Goal: Information Seeking & Learning: Learn about a topic

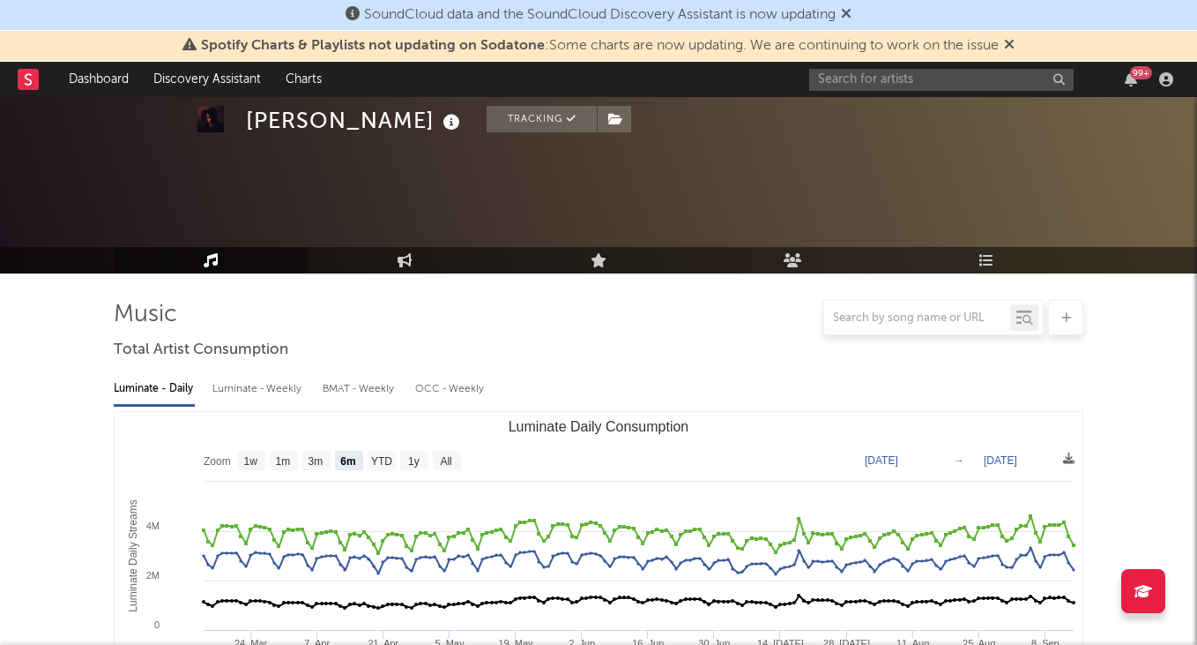
select select "6m"
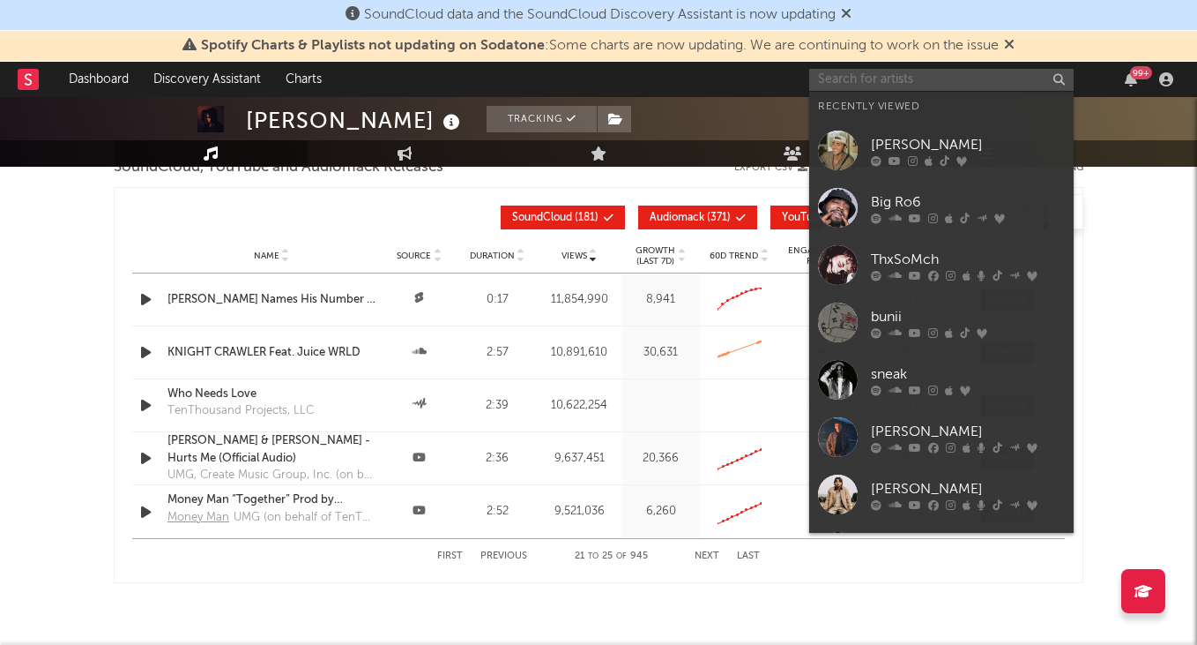
click at [937, 79] on input "text" at bounding box center [941, 80] width 265 height 22
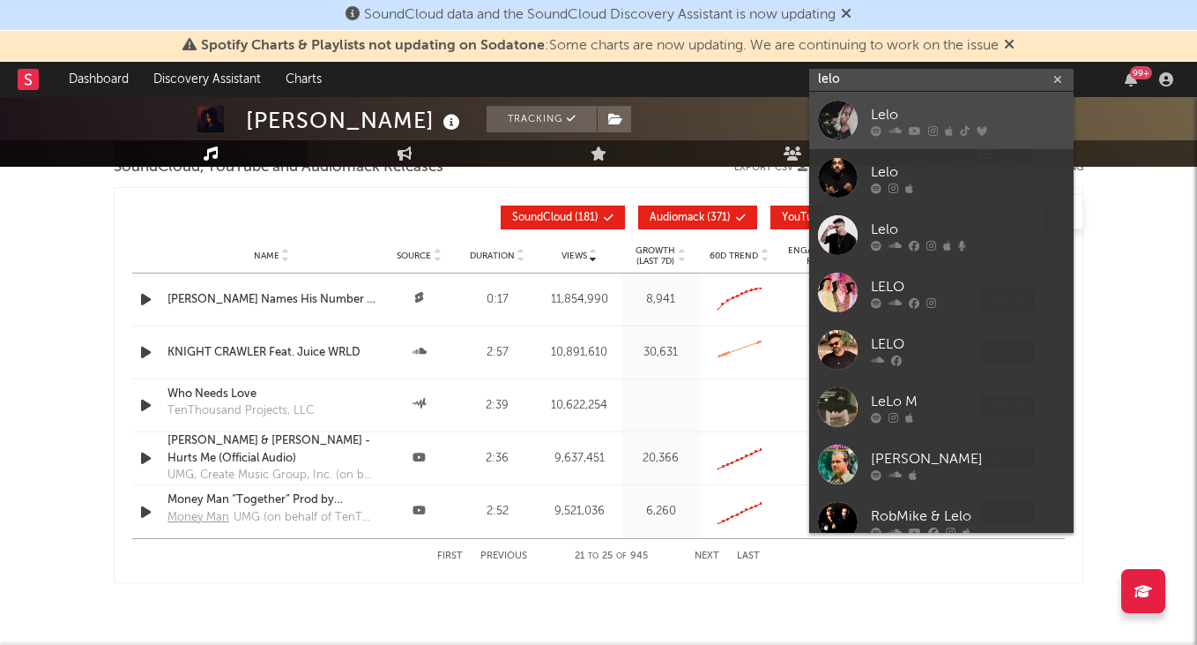
type input "lelo"
click at [915, 117] on div "Lelo" at bounding box center [968, 114] width 194 height 21
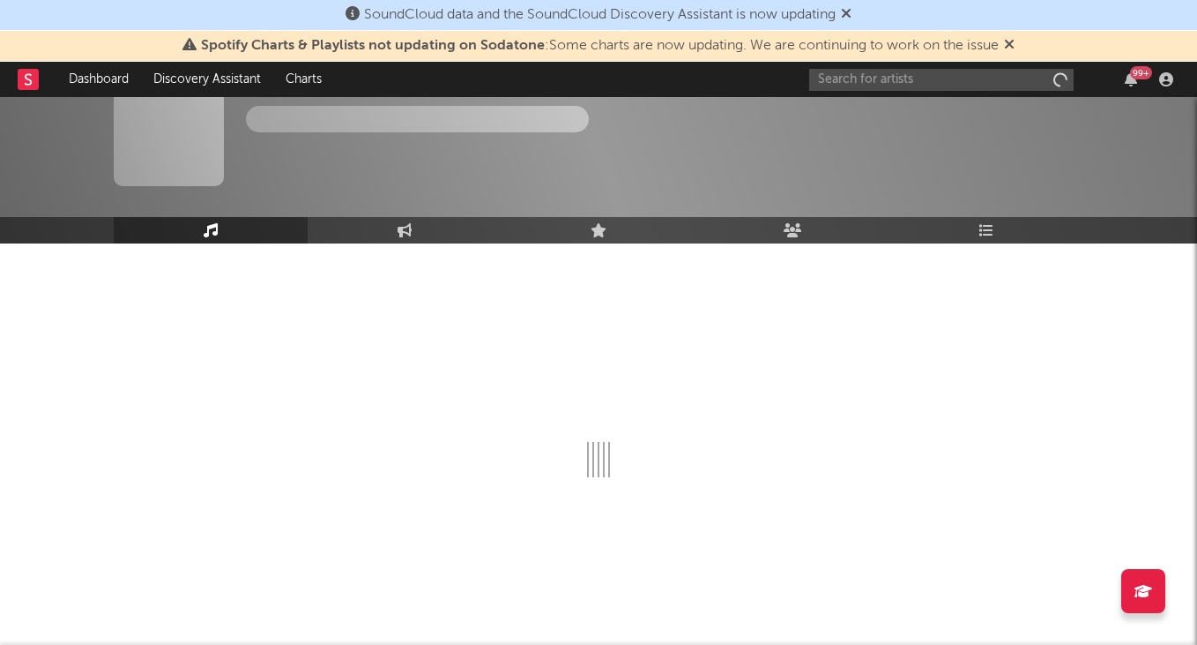
scroll to position [30, 0]
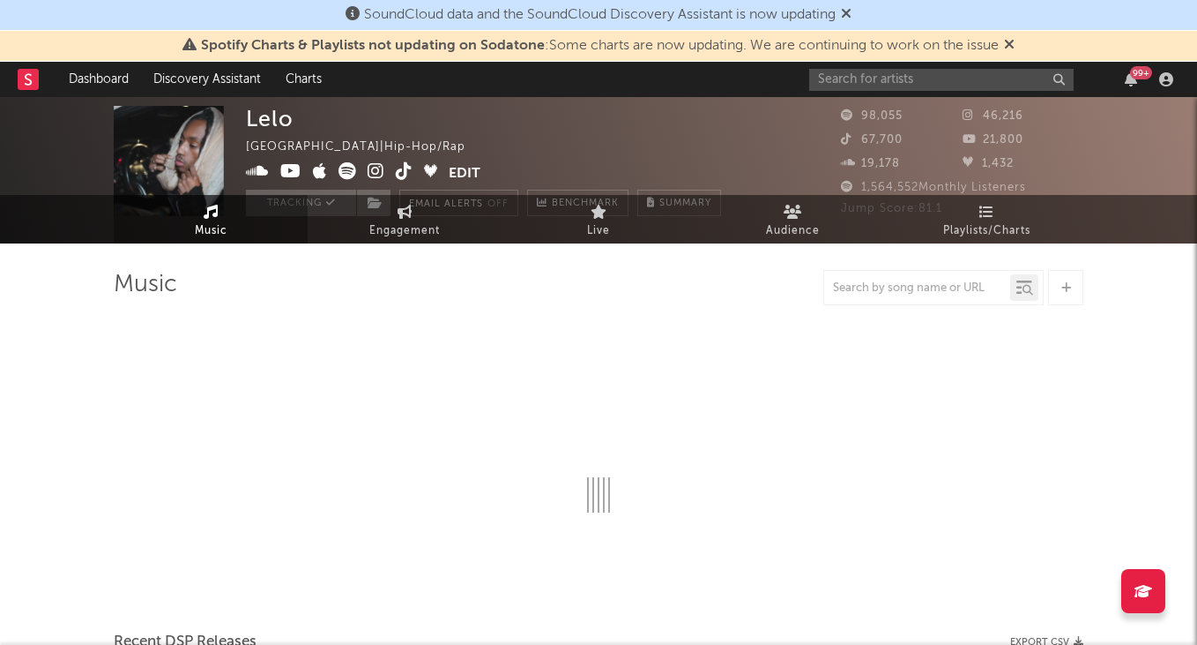
select select "6m"
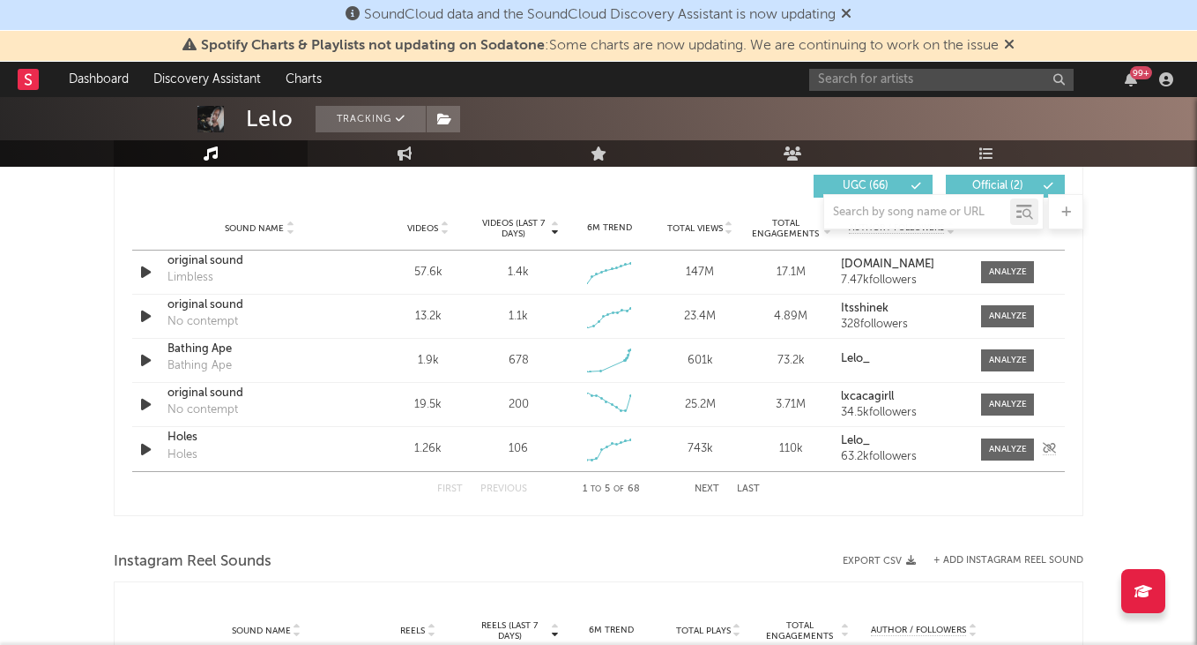
scroll to position [1233, 0]
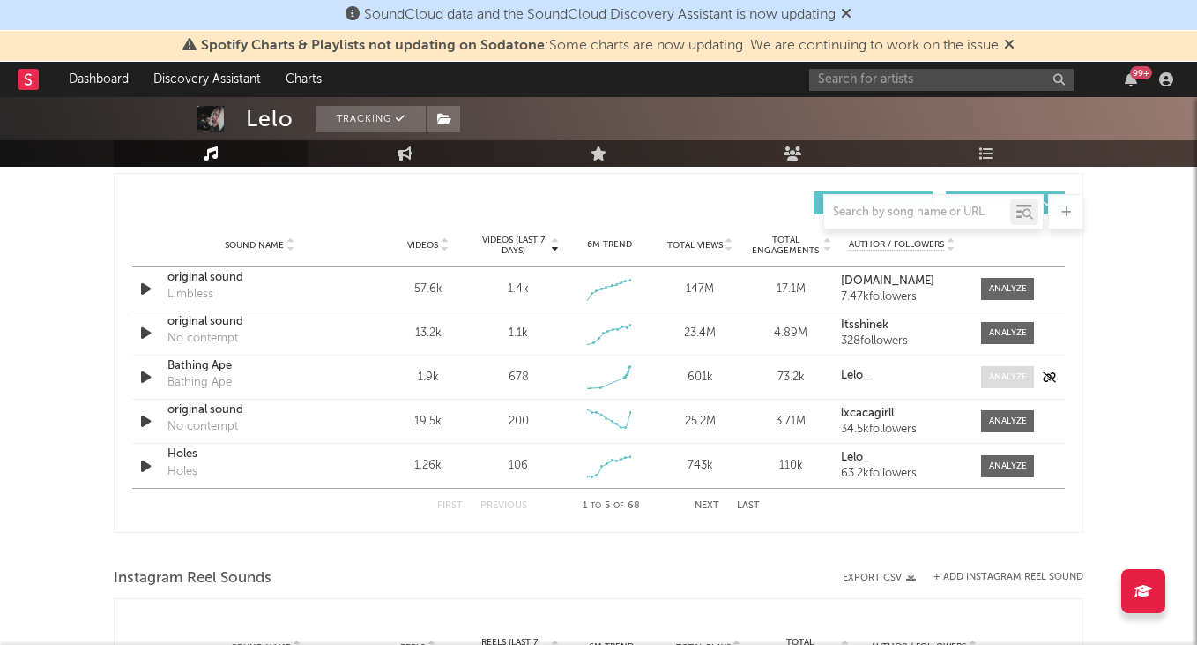
click at [998, 384] on span at bounding box center [1007, 377] width 53 height 22
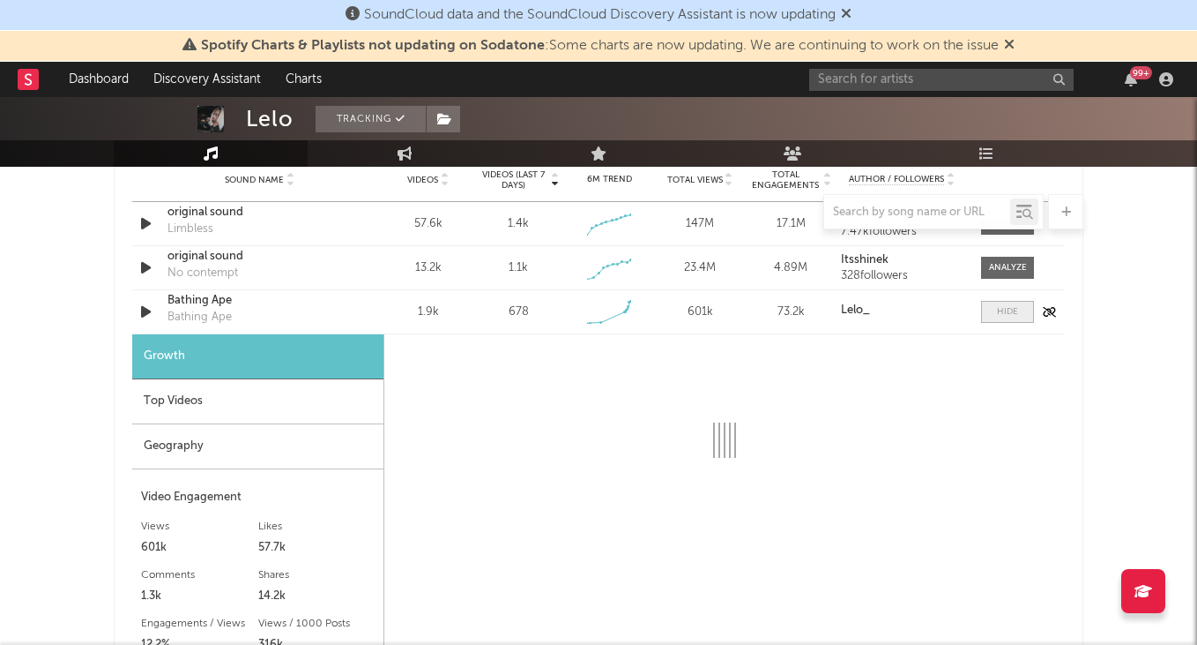
select select "1w"
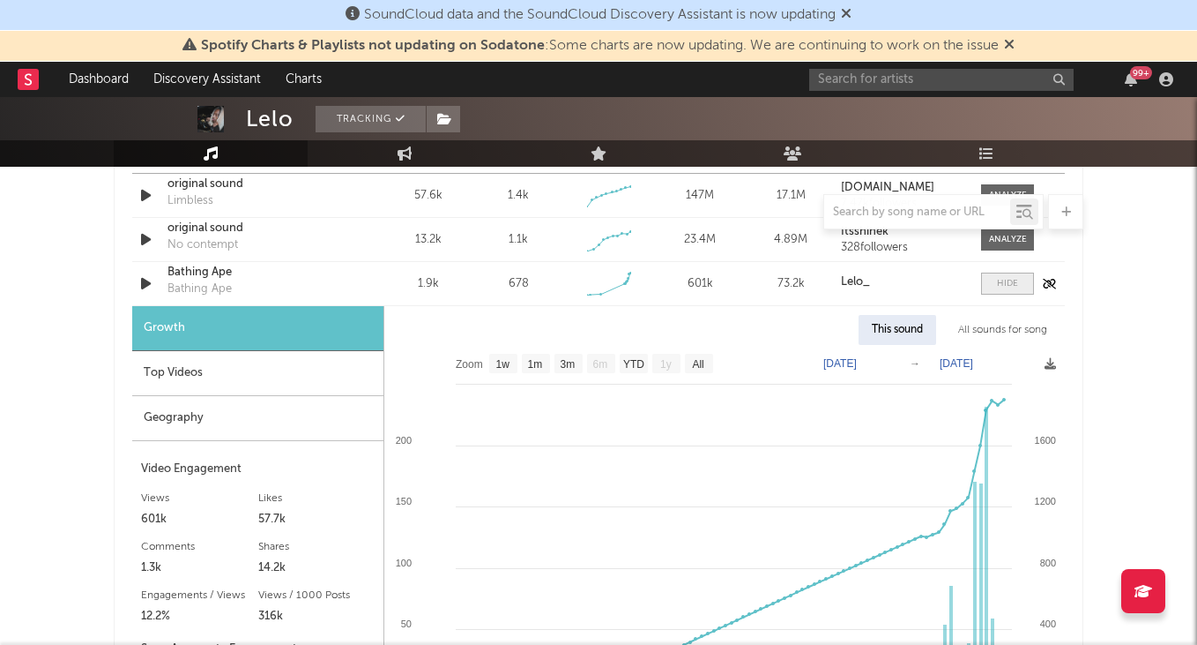
scroll to position [1328, 0]
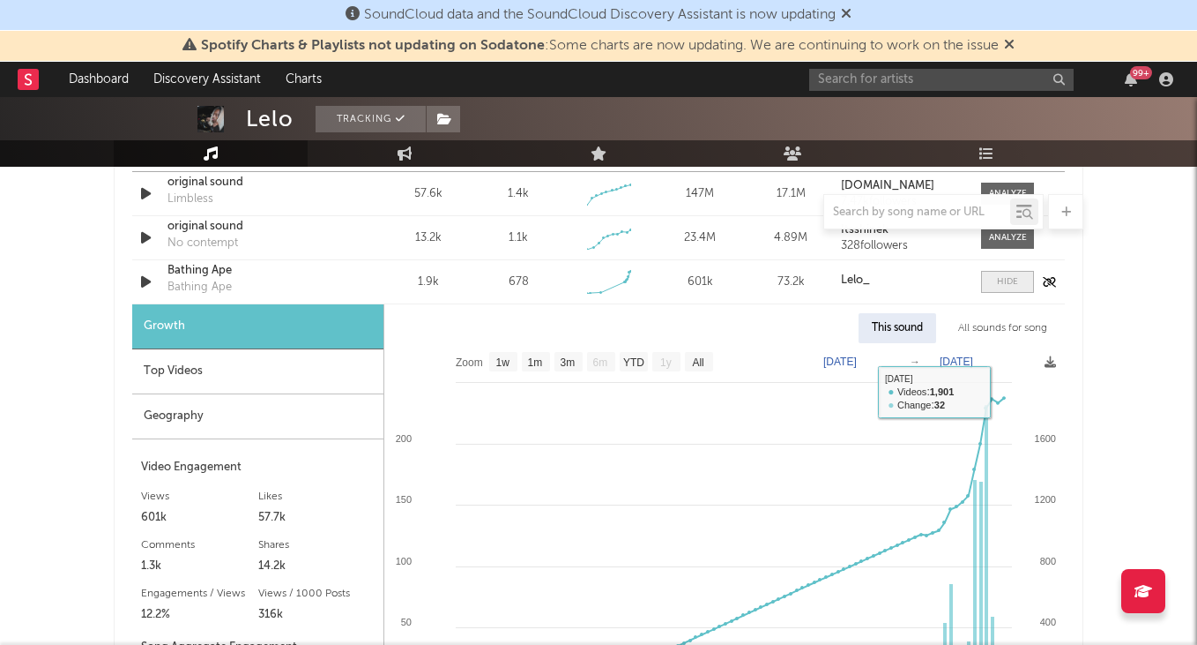
click at [1011, 280] on div at bounding box center [1007, 281] width 21 height 13
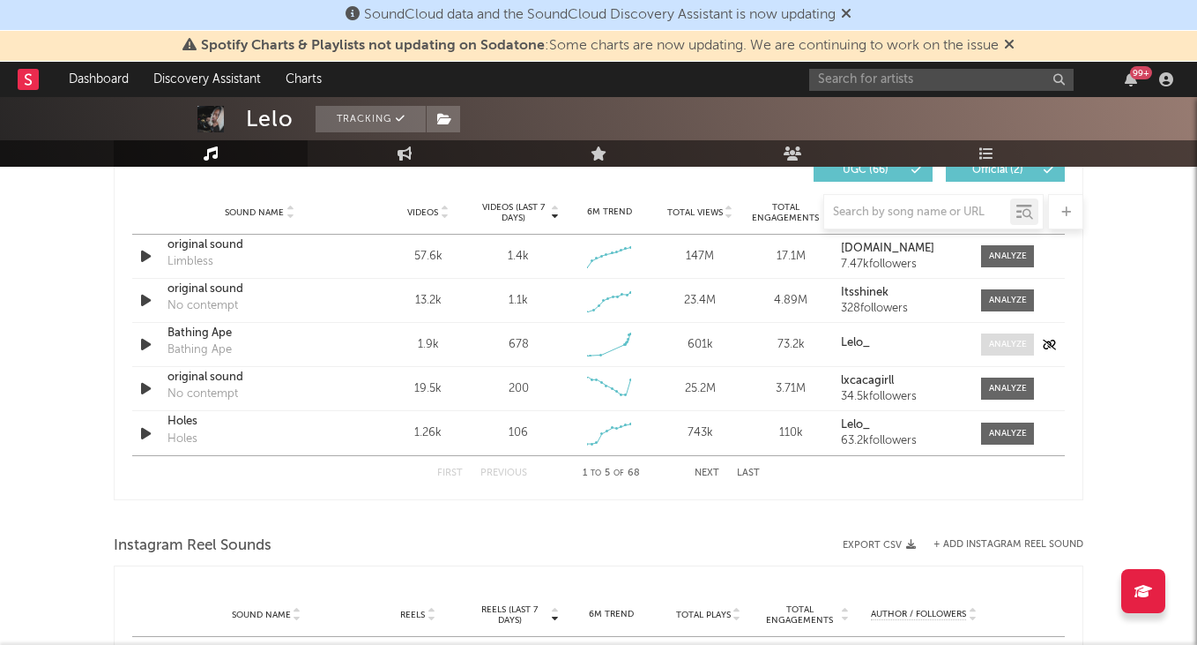
scroll to position [1263, 0]
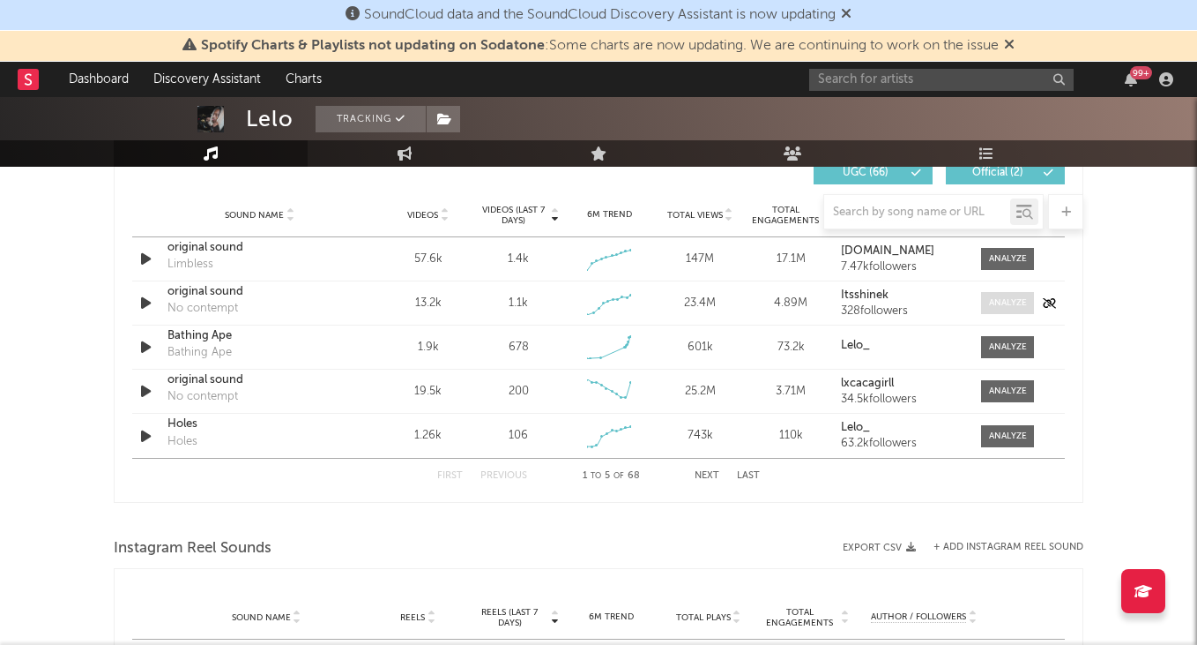
click at [1020, 295] on span at bounding box center [1007, 303] width 53 height 22
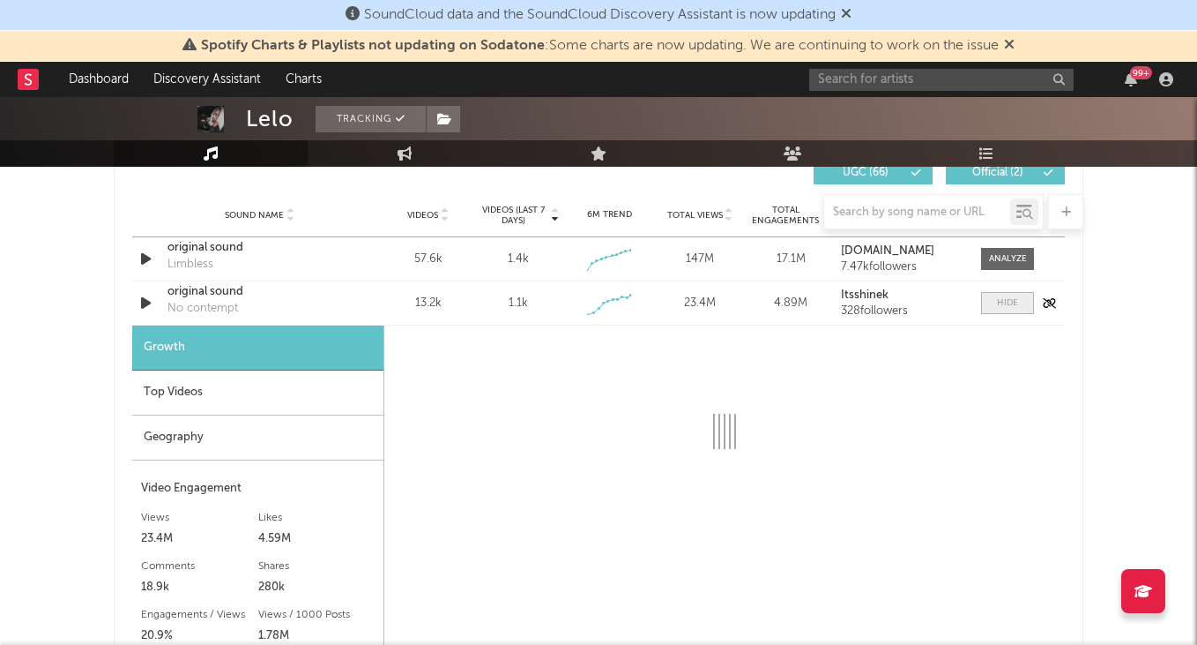
select select "1w"
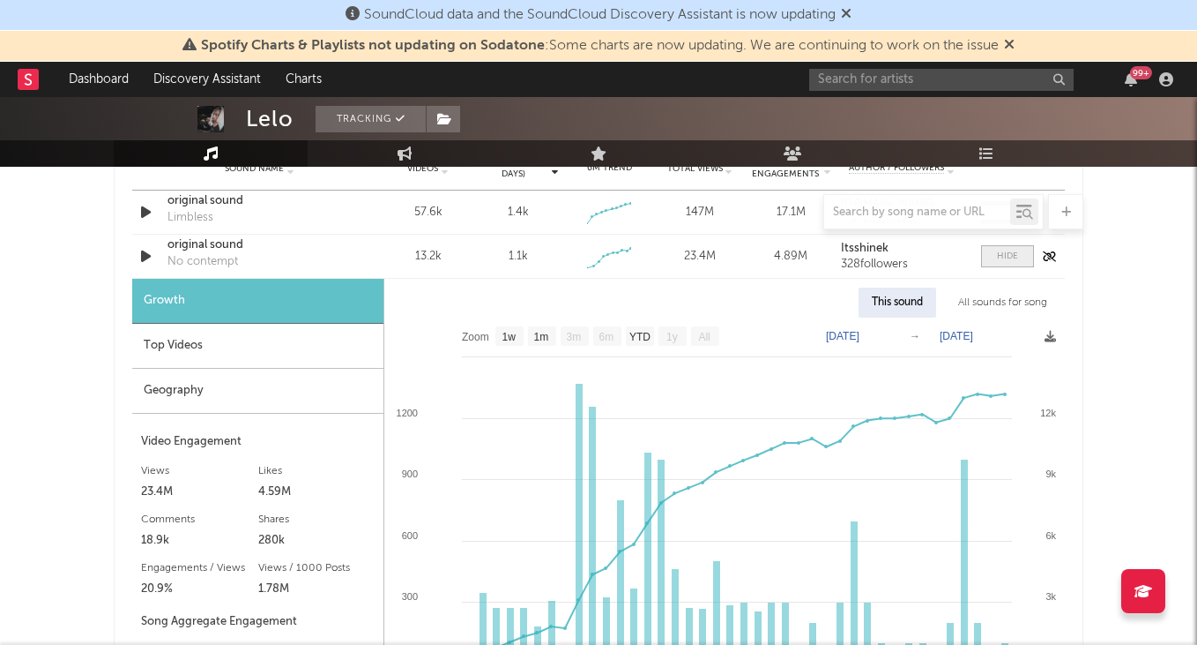
scroll to position [1310, 0]
click at [1011, 259] on div at bounding box center [1007, 255] width 21 height 13
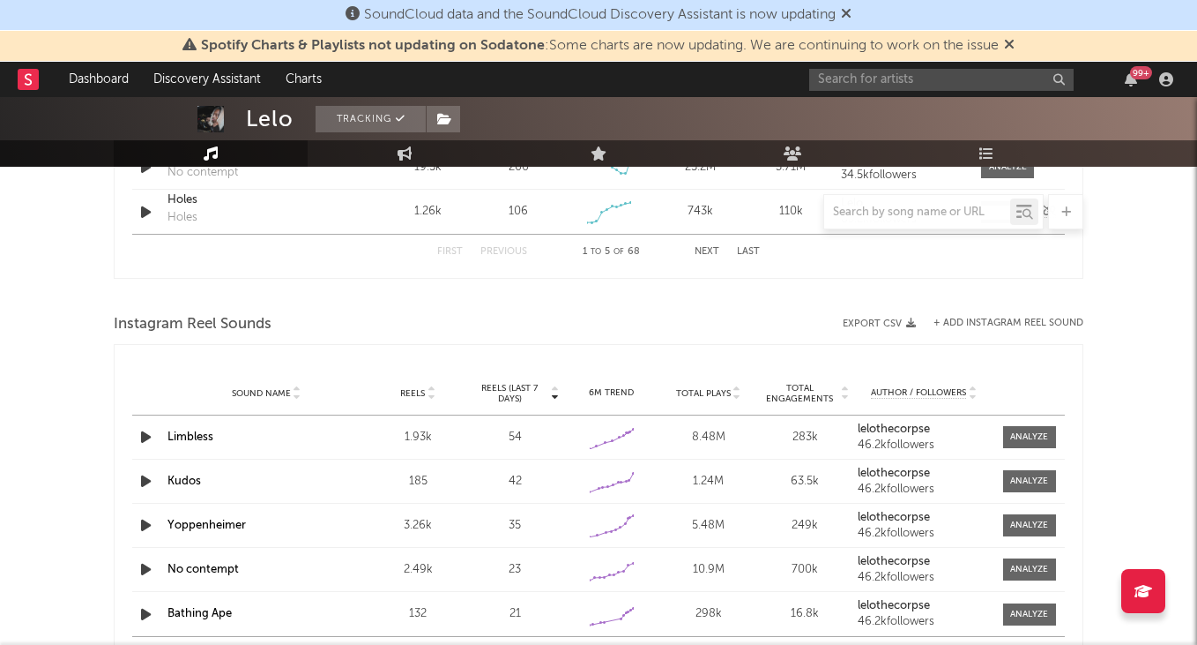
scroll to position [1492, 0]
